Goal: Information Seeking & Learning: Learn about a topic

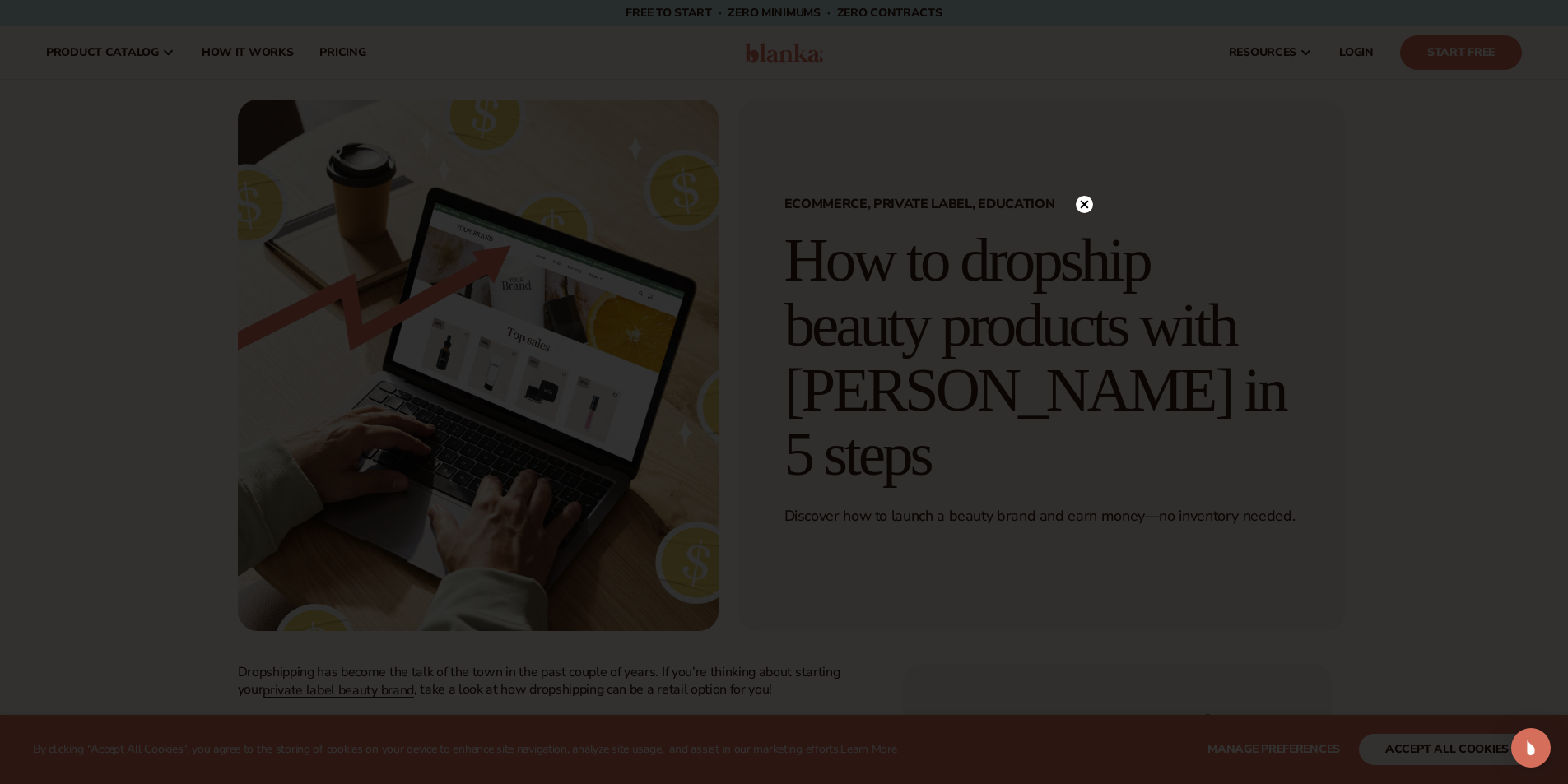
click at [1086, 207] on icon at bounding box center [1084, 204] width 9 height 9
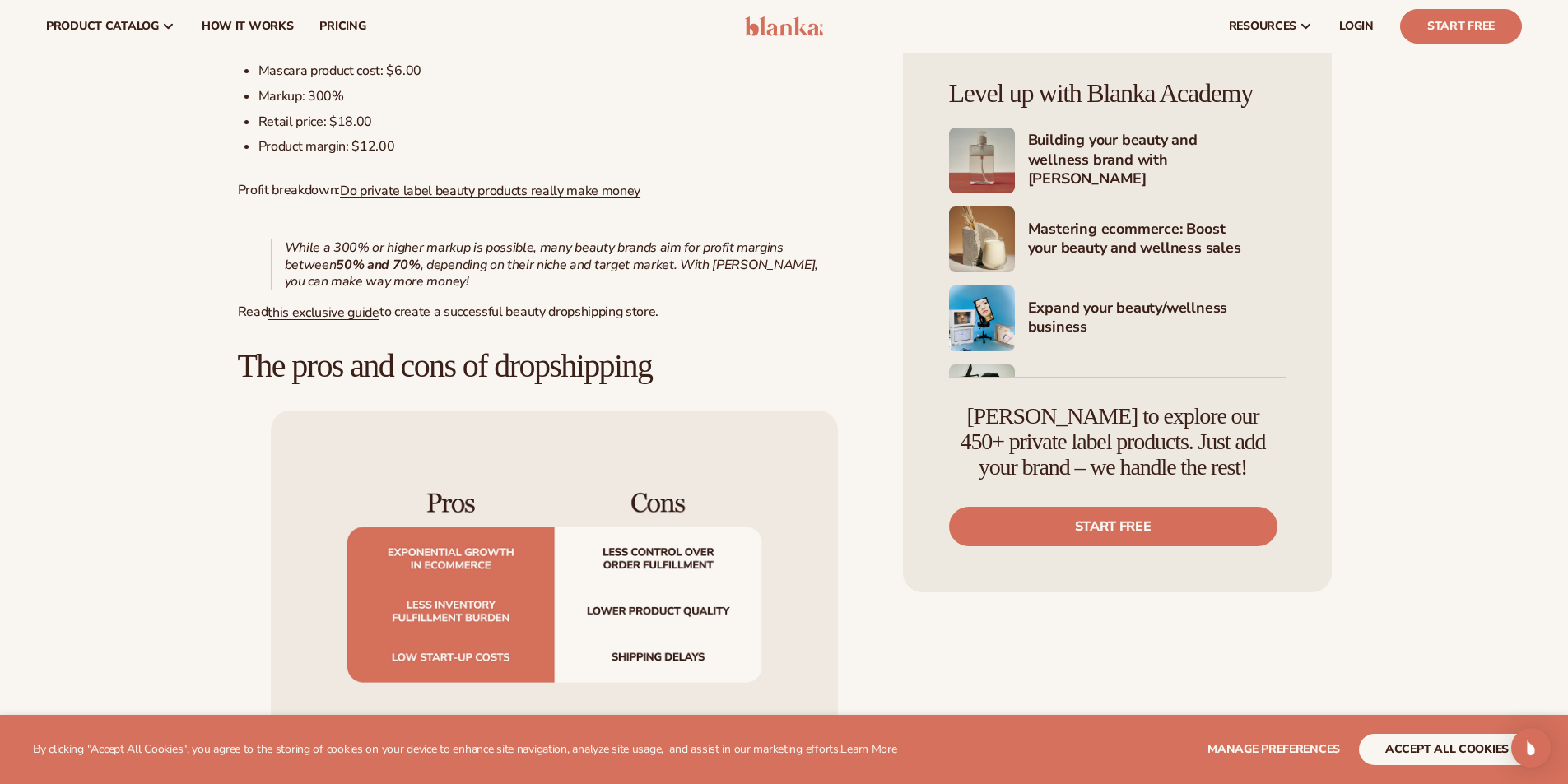
scroll to position [1481, 0]
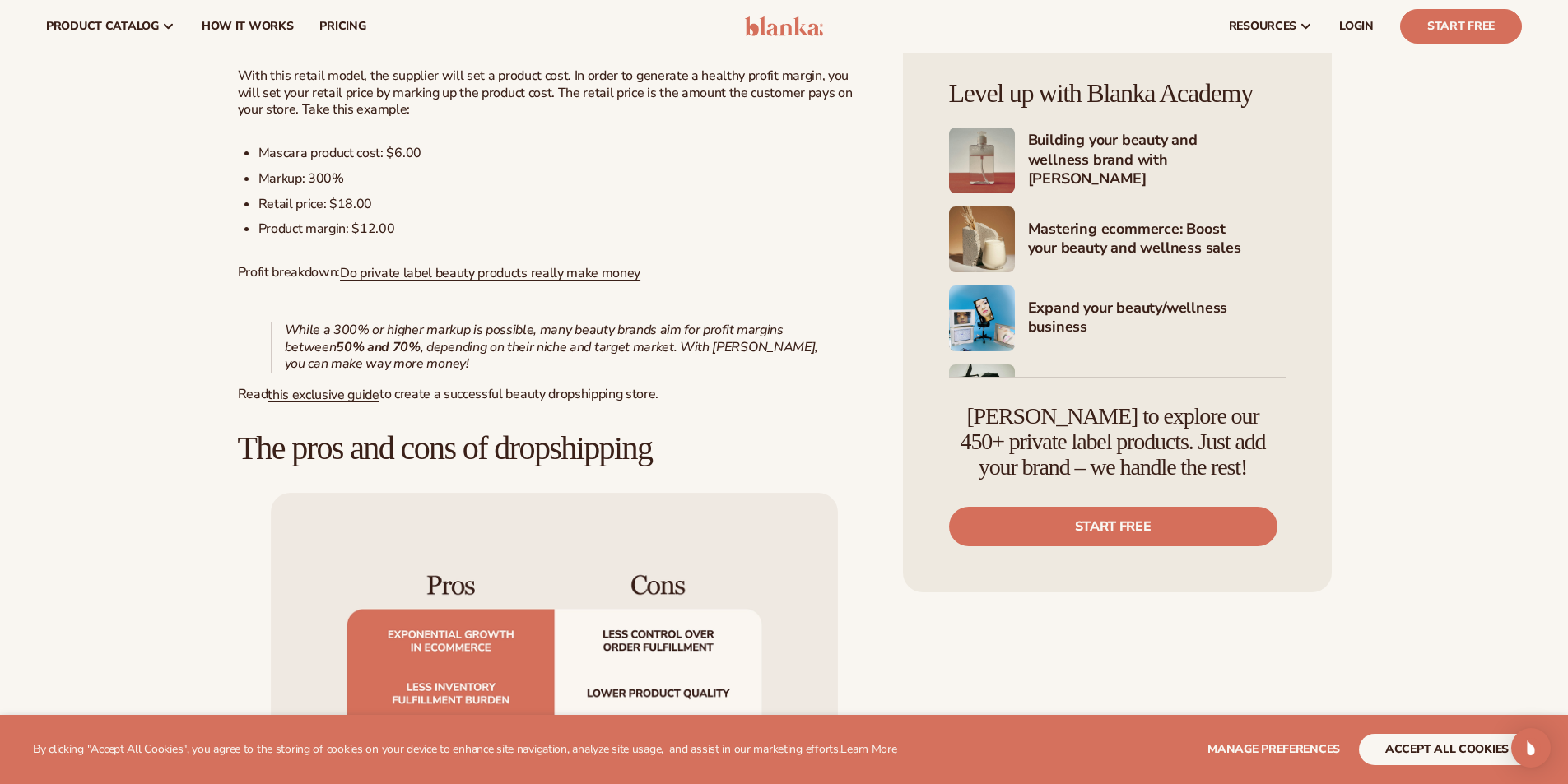
click at [310, 209] on li "Retail price: $18.00" at bounding box center [565, 204] width 613 height 17
click at [311, 227] on li "Product margin: $12.00" at bounding box center [565, 229] width 613 height 17
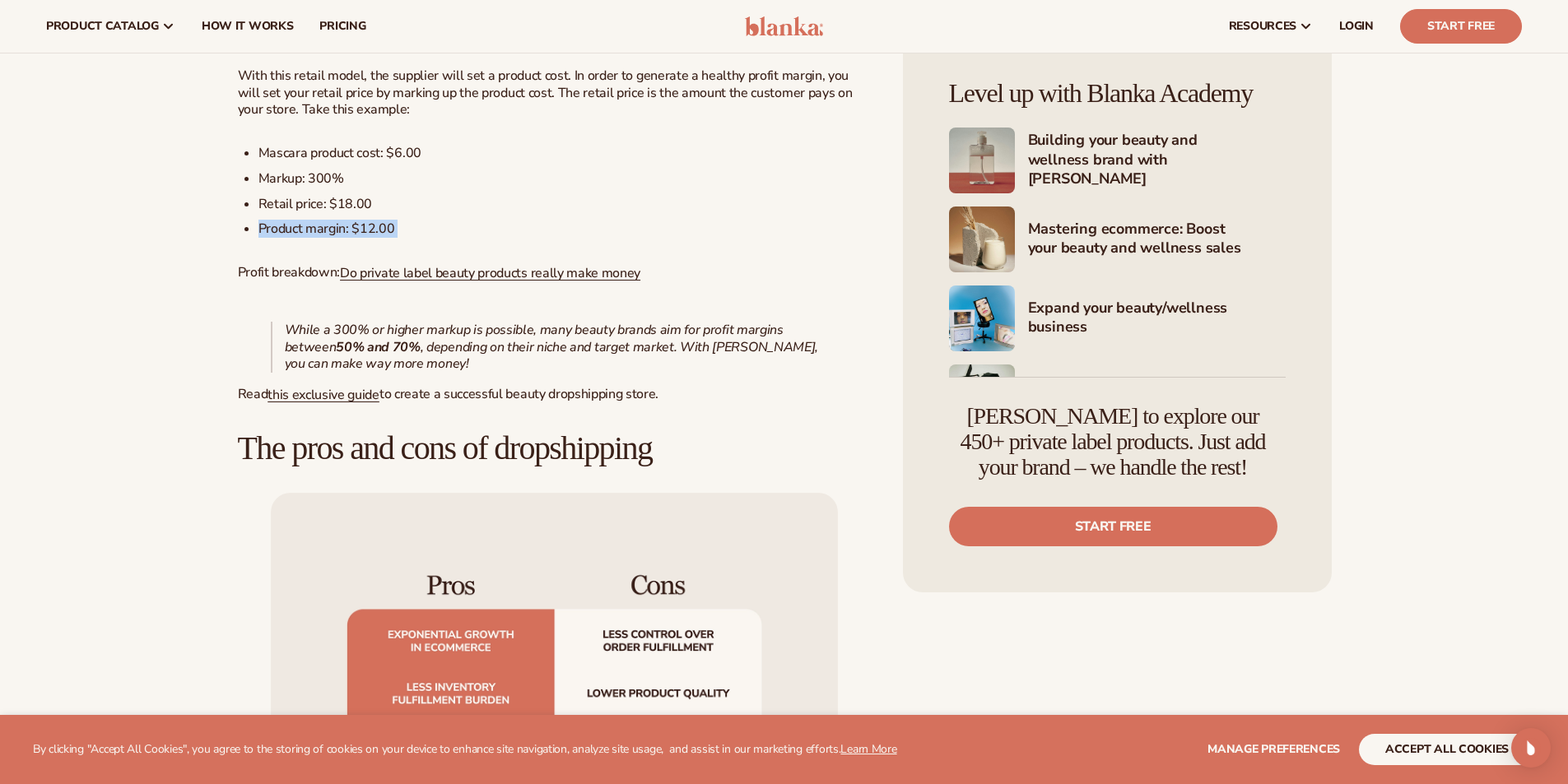
click at [311, 227] on li "Product margin: $12.00" at bounding box center [565, 229] width 613 height 17
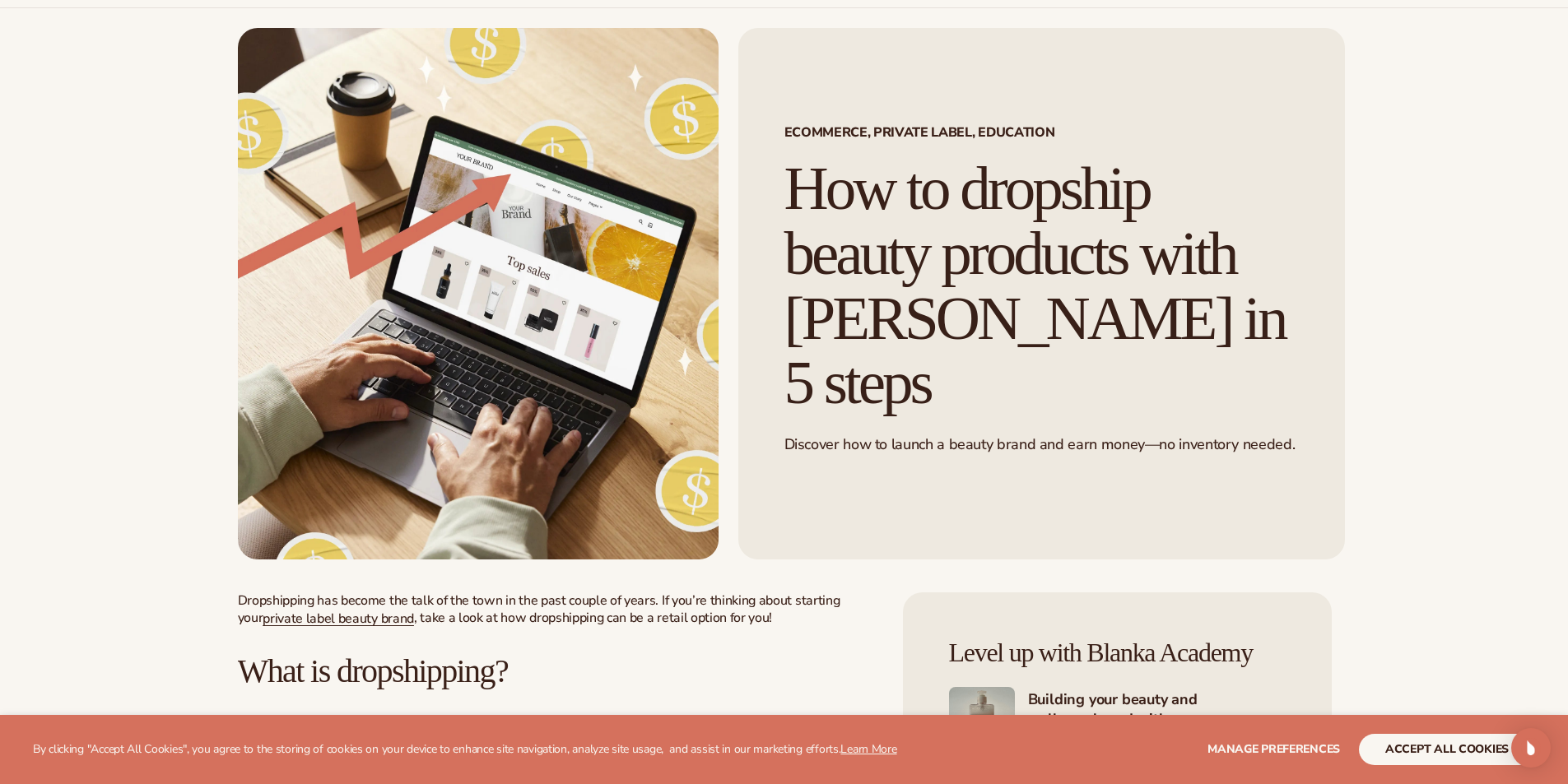
scroll to position [0, 0]
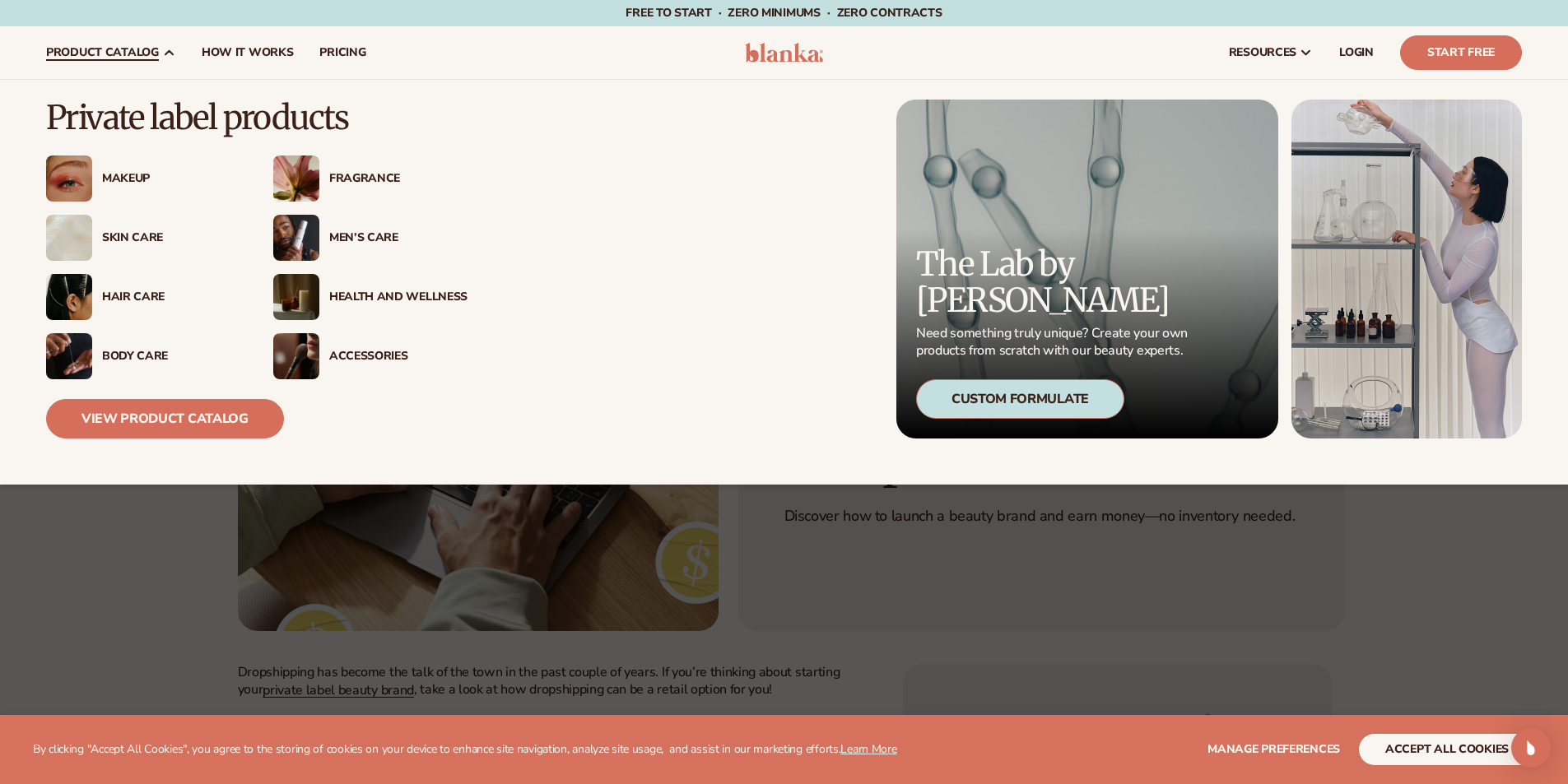
drag, startPoint x: 136, startPoint y: 171, endPoint x: 101, endPoint y: 174, distance: 35.1
click at [101, 174] on div "Makeup" at bounding box center [166, 178] width 148 height 14
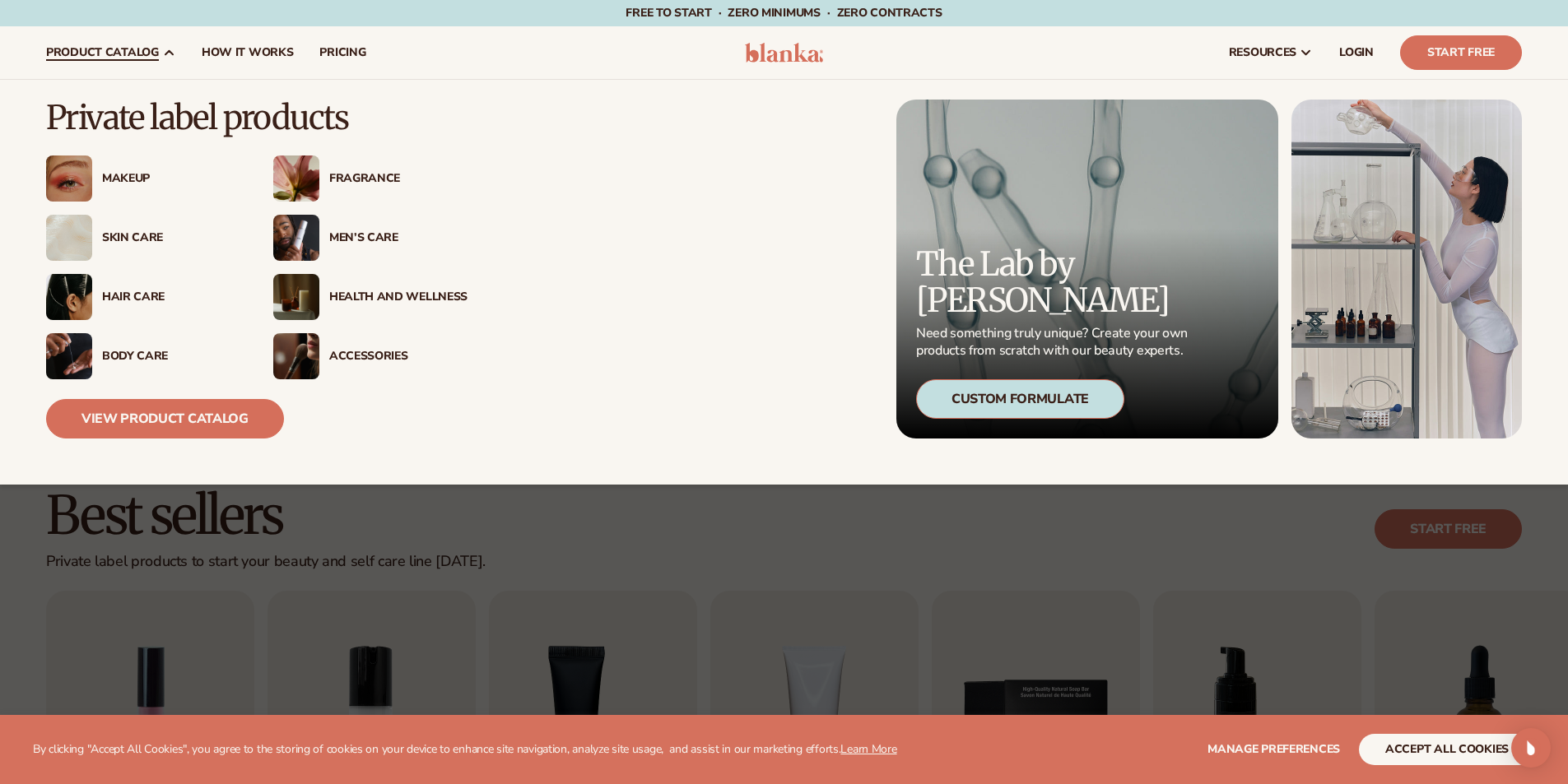
click at [133, 180] on div "Makeup" at bounding box center [171, 178] width 138 height 14
click at [363, 184] on div "Fragrance" at bounding box center [398, 178] width 138 height 14
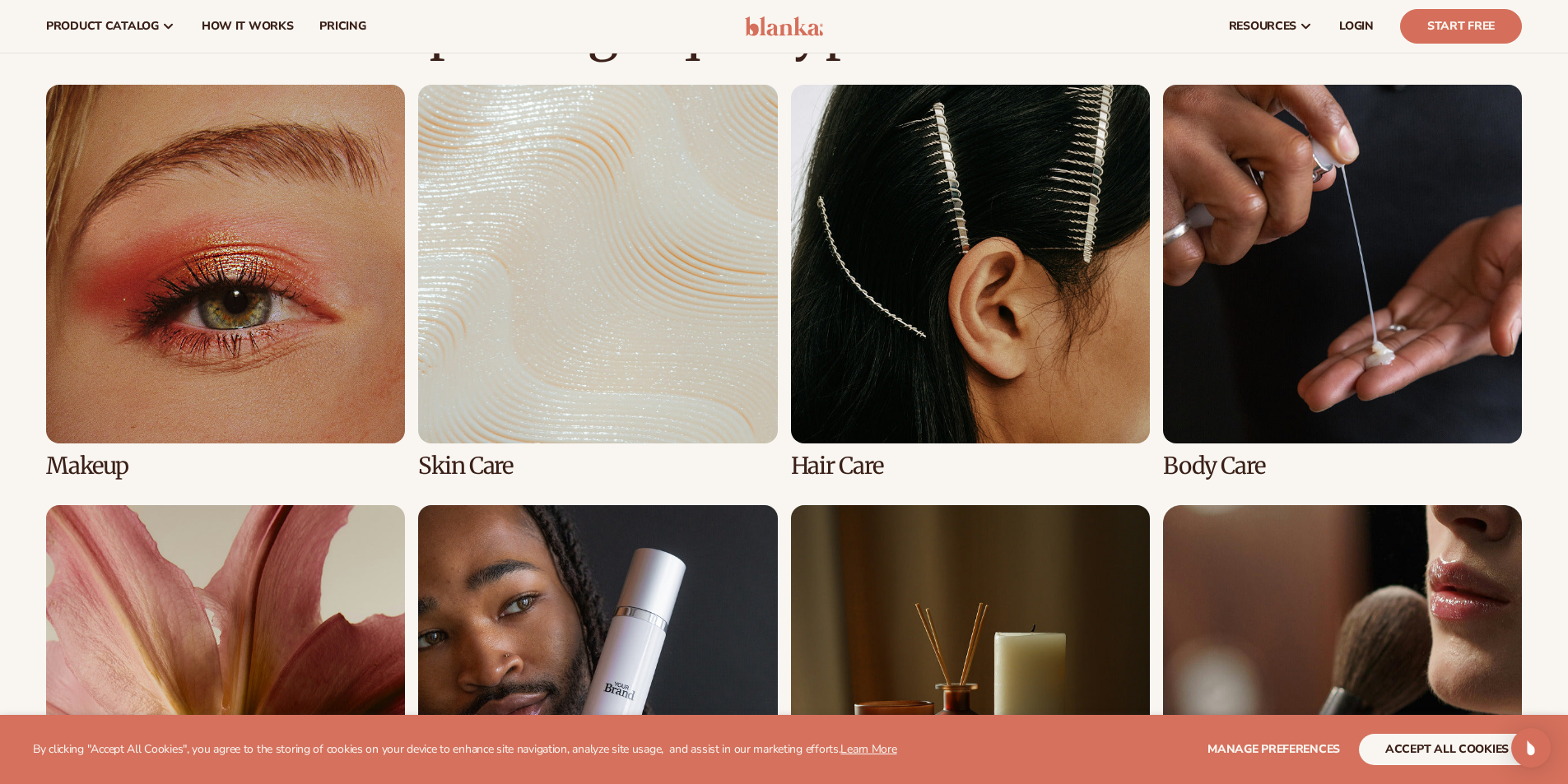
scroll to position [1152, 0]
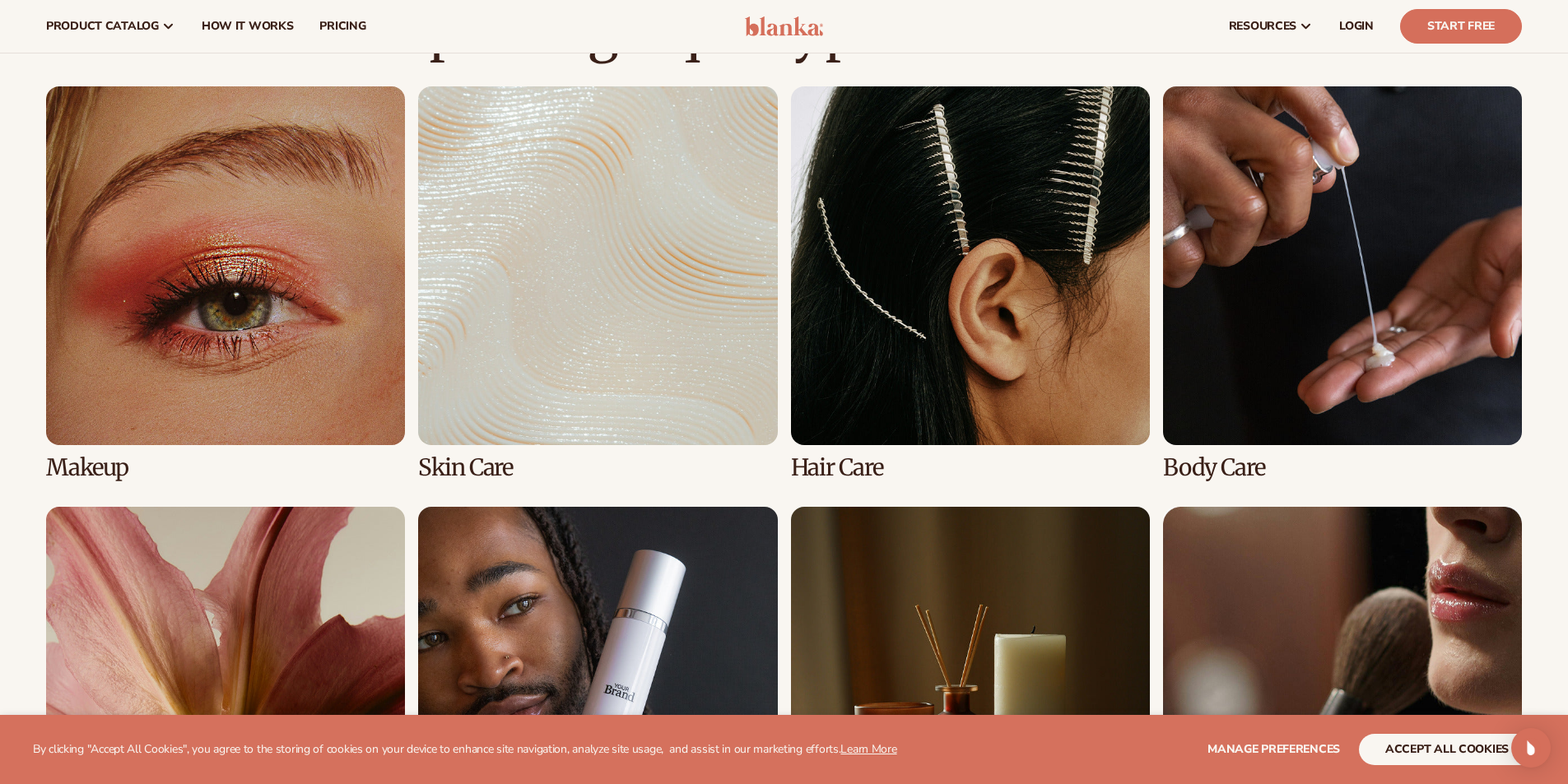
click at [508, 346] on link "2 / 8" at bounding box center [598, 283] width 359 height 394
click at [517, 389] on link "2 / 8" at bounding box center [598, 283] width 359 height 394
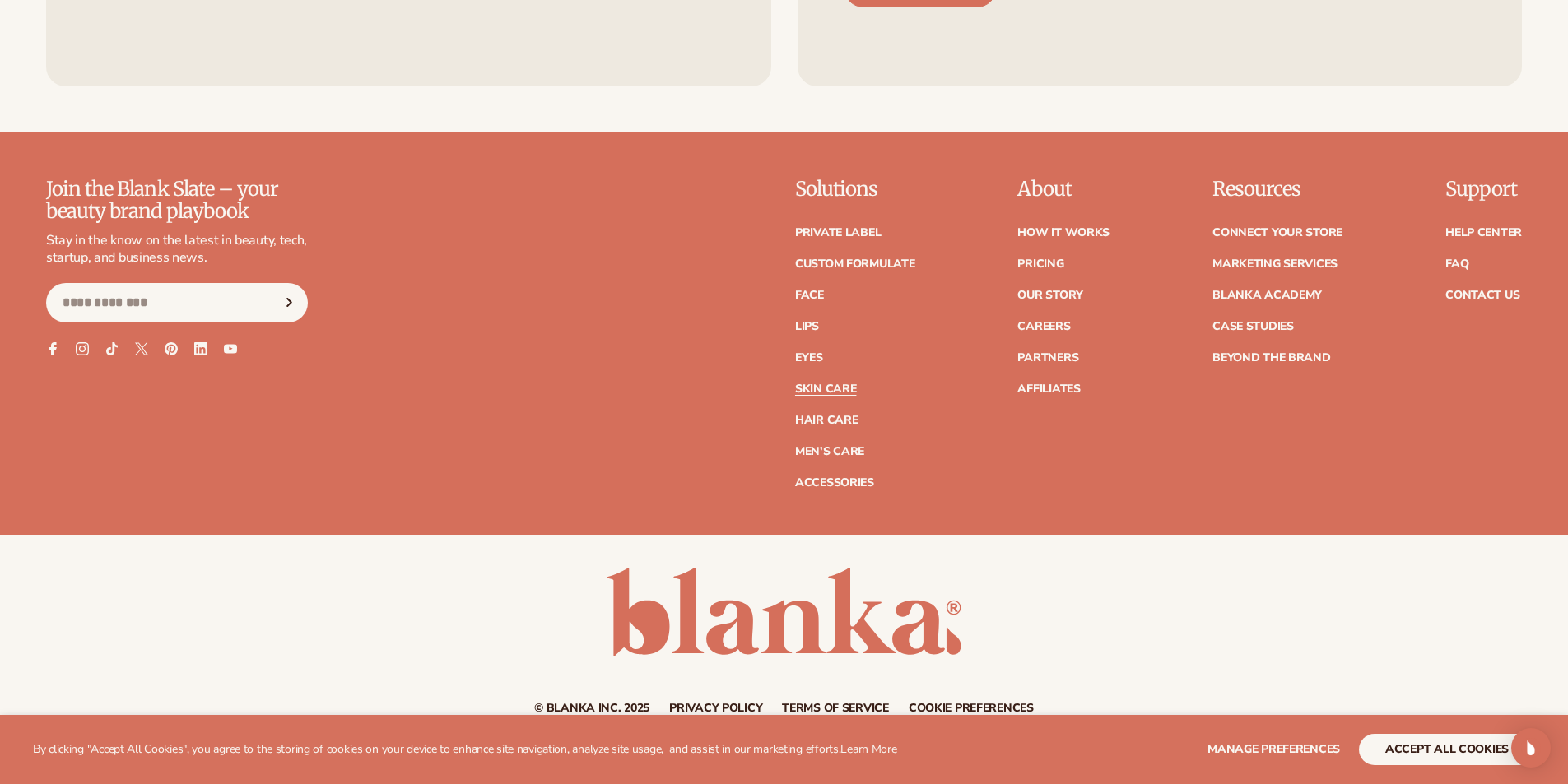
scroll to position [3517, 0]
